Goal: Information Seeking & Learning: Find specific fact

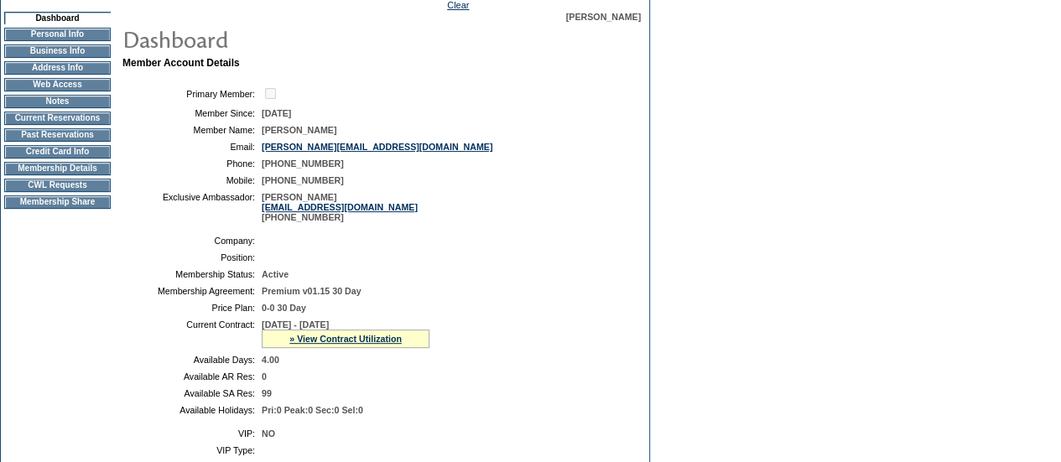
scroll to position [124, 0]
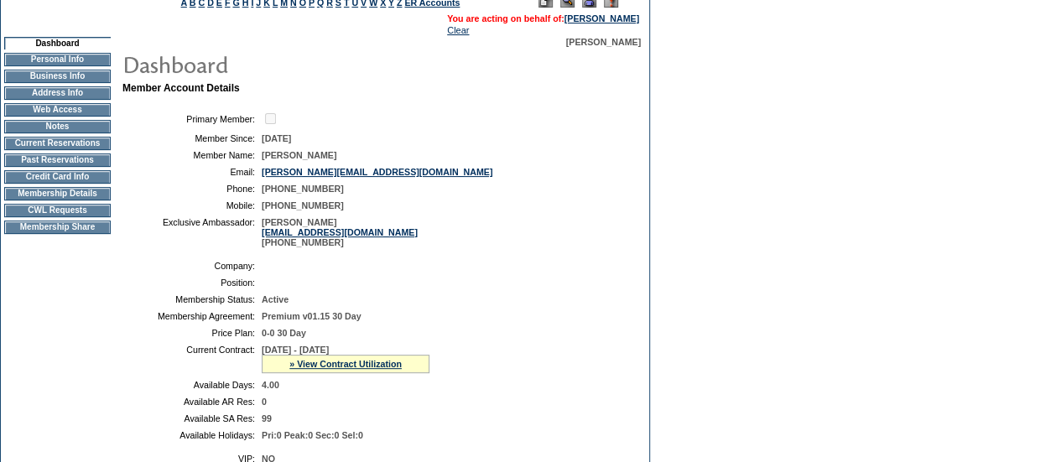
click at [56, 217] on td "CWL Requests" at bounding box center [57, 210] width 106 height 13
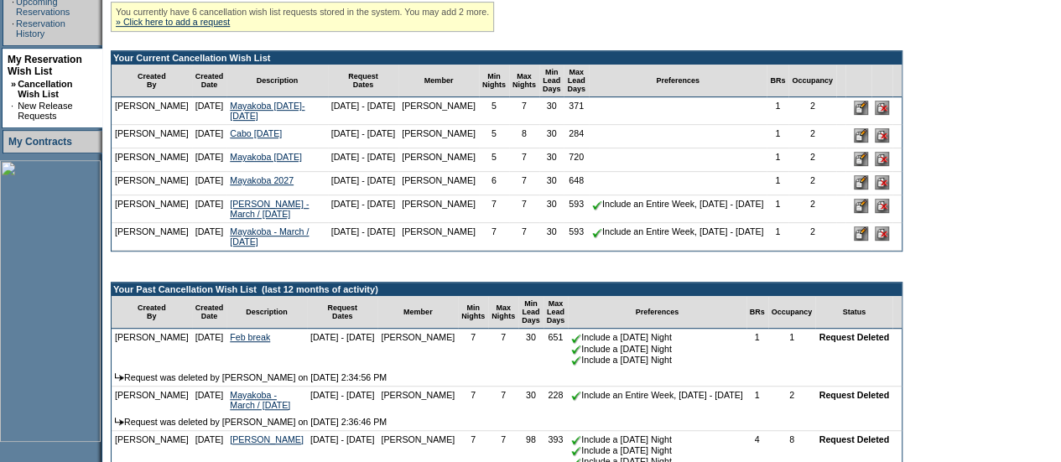
scroll to position [361, 0]
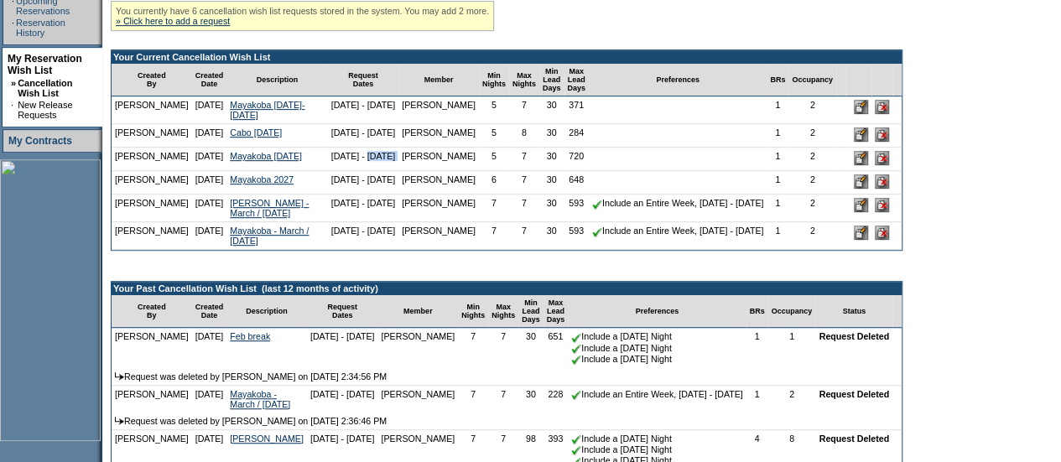
drag, startPoint x: 315, startPoint y: 169, endPoint x: 395, endPoint y: 174, distance: 79.8
click at [395, 171] on tr "[PERSON_NAME] [DATE] Mayakoba [DATE] [DATE] - [DATE] [PERSON_NAME]" at bounding box center [507, 159] width 790 height 23
click at [398, 171] on td "[PERSON_NAME]" at bounding box center [438, 159] width 80 height 23
drag, startPoint x: 394, startPoint y: 115, endPoint x: 303, endPoint y: 111, distance: 91.5
click at [303, 111] on tr "[PERSON_NAME] [DATE] [PERSON_NAME][DATE]-[DATE] [DATE] - [DATE] [PERSON_NAME]" at bounding box center [507, 110] width 790 height 28
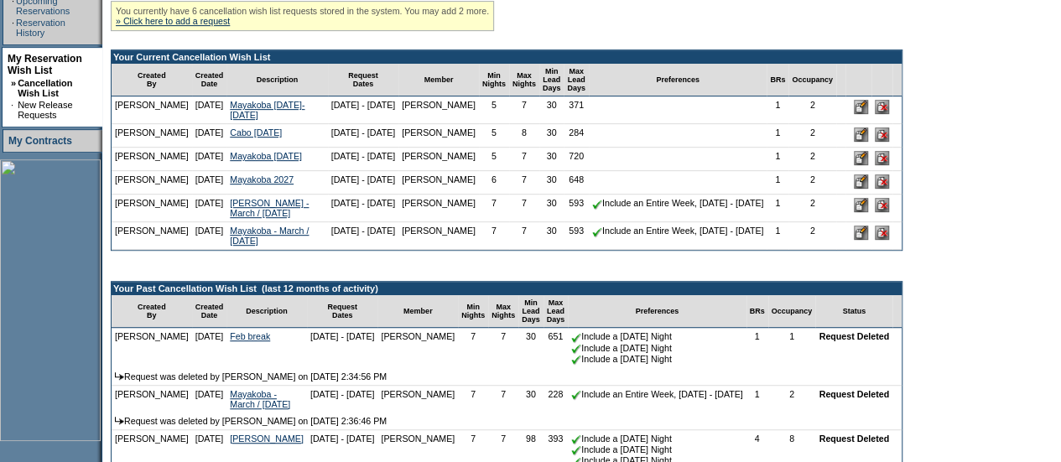
click at [334, 110] on nobr "[DATE] - [DATE]" at bounding box center [363, 105] width 65 height 10
drag, startPoint x: 389, startPoint y: 113, endPoint x: 308, endPoint y: 113, distance: 81.3
click at [331, 110] on nobr "[DATE] - [DATE]" at bounding box center [363, 105] width 65 height 10
copy nobr "[DATE] - [DATE]"
drag, startPoint x: 394, startPoint y: 172, endPoint x: 310, endPoint y: 171, distance: 83.9
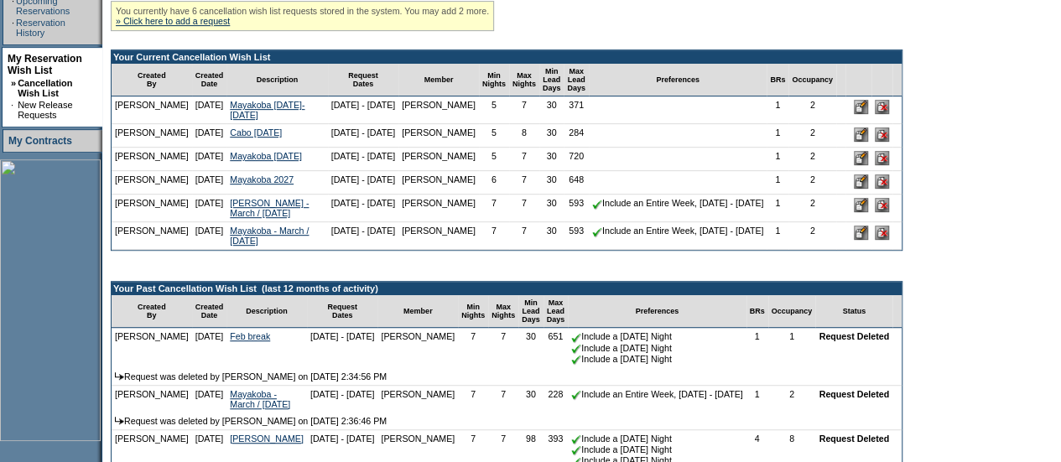
click at [328, 171] on td "[DATE] - [DATE]" at bounding box center [363, 159] width 71 height 23
copy nobr "[DATE] - [DATE]"
drag, startPoint x: 390, startPoint y: 224, endPoint x: 297, endPoint y: 228, distance: 93.2
click at [297, 222] on tr "[PERSON_NAME] [DATE] [PERSON_NAME] - March / [DATE] [DATE] - [DATE] [PERSON_NAM…" at bounding box center [507, 209] width 790 height 28
click at [331, 208] on nobr "[DATE] - [DATE]" at bounding box center [363, 203] width 65 height 10
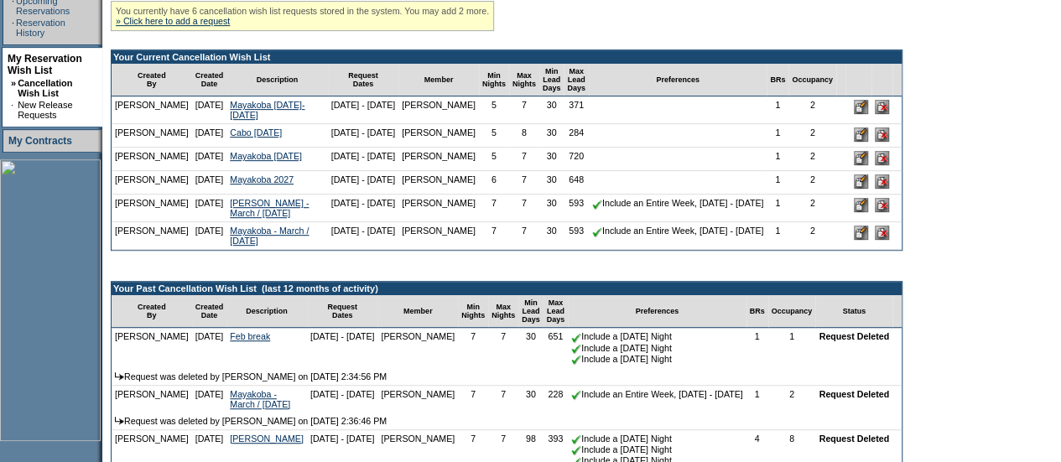
drag, startPoint x: 309, startPoint y: 263, endPoint x: 394, endPoint y: 267, distance: 85.6
click at [394, 250] on tr "[PERSON_NAME] [DATE] [GEOGRAPHIC_DATA] - March / [DATE] [DATE] - [DATE] [PERSON…" at bounding box center [507, 236] width 790 height 28
copy tr "[DATE] - [DATE]"
